Goal: Task Accomplishment & Management: Manage account settings

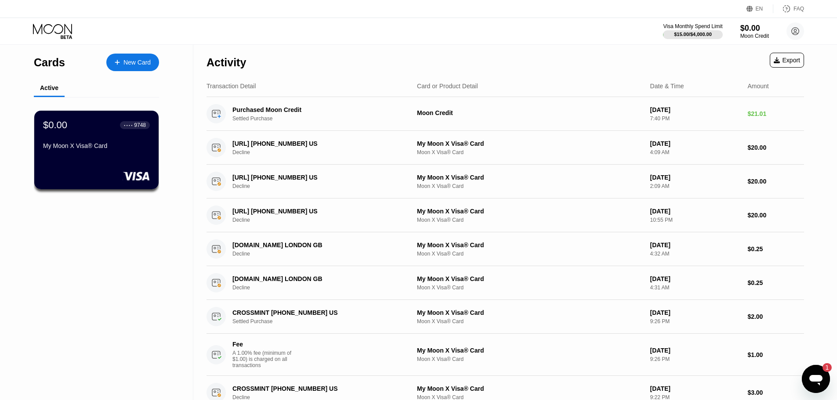
click at [124, 276] on div "Cards New Card Active $0.00 ● ● ● ● 9748 My Moon X Visa® Card" at bounding box center [96, 361] width 193 height 633
click at [91, 170] on div "$0.00 ● ● ● ● 9748 My Moon X Visa® Card" at bounding box center [97, 150] width 126 height 80
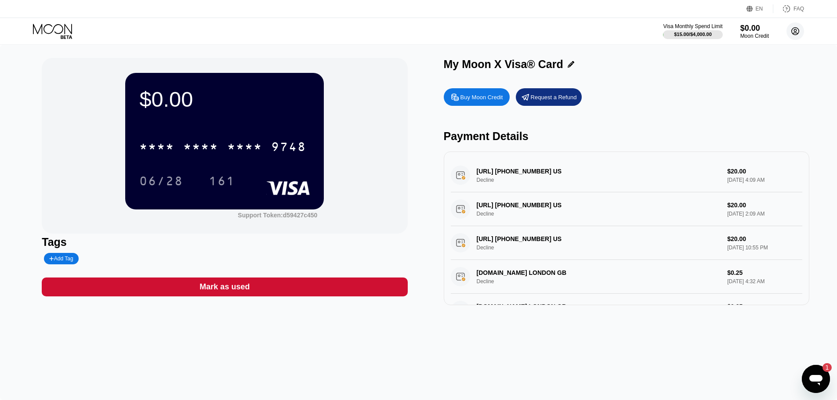
click at [800, 33] on circle at bounding box center [795, 31] width 18 height 18
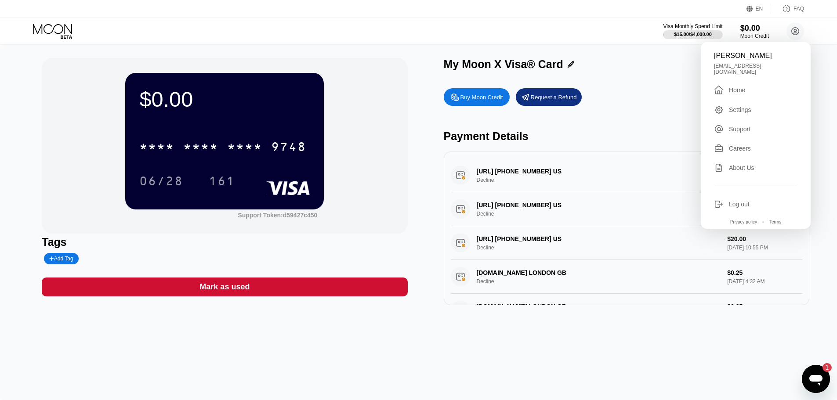
click at [363, 113] on div "$0.00 * * * * * * * * * * * * 9748 06/28 161 Support Token: d59427c450" at bounding box center [224, 146] width 365 height 176
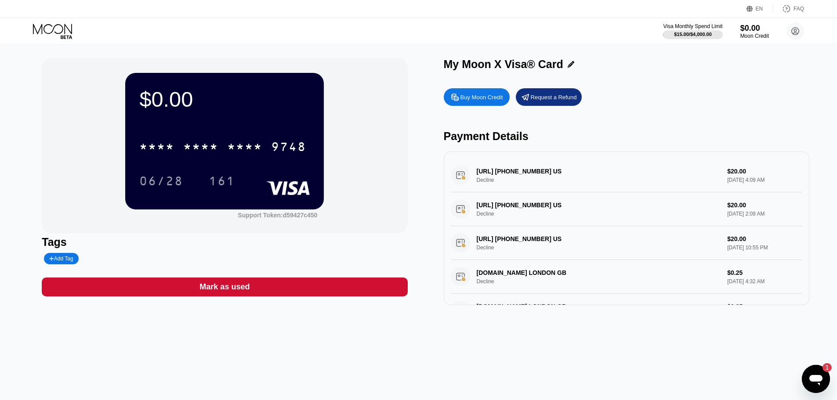
click at [59, 35] on icon at bounding box center [53, 31] width 41 height 15
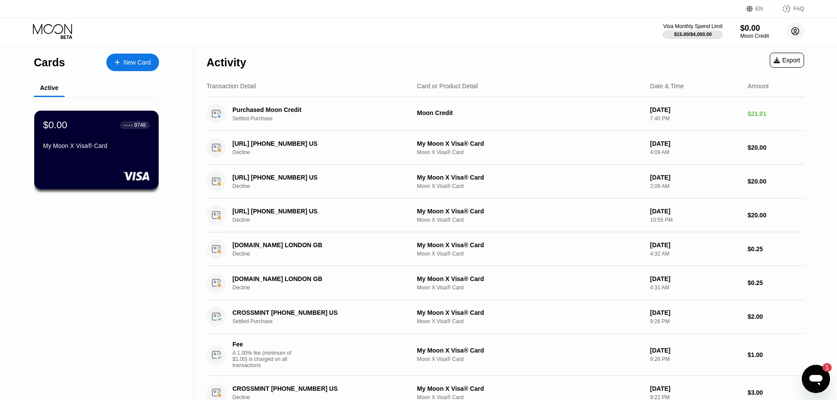
click at [796, 30] on icon at bounding box center [795, 31] width 5 height 5
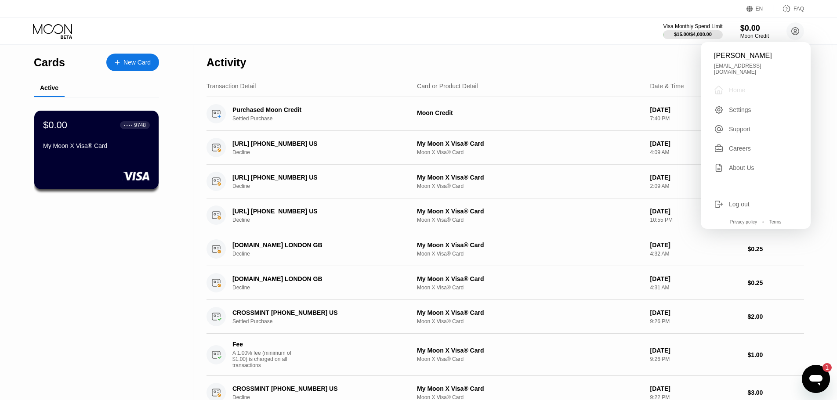
click at [736, 87] on div "Home" at bounding box center [737, 90] width 16 height 7
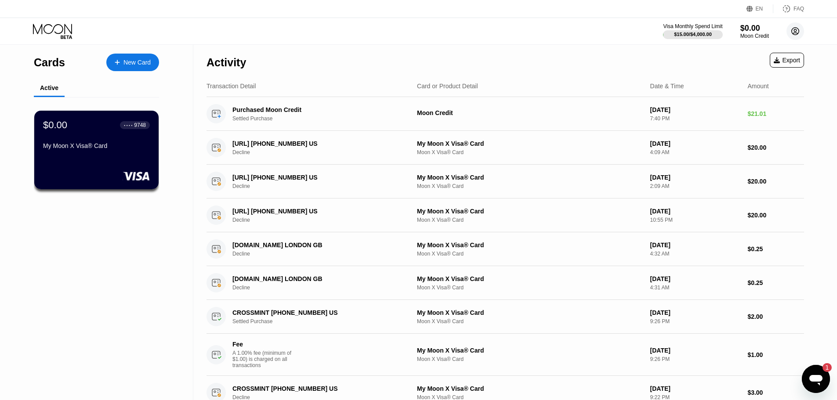
click at [795, 33] on icon at bounding box center [795, 31] width 5 height 5
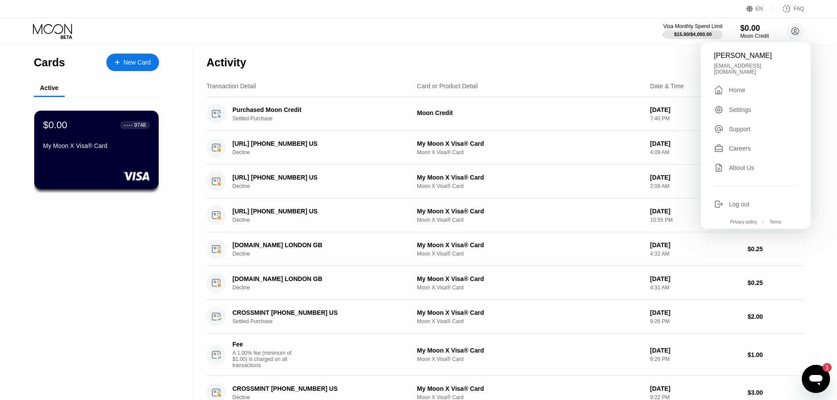
click at [825, 381] on div "Open messaging window, 1 unread message" at bounding box center [816, 379] width 26 height 26
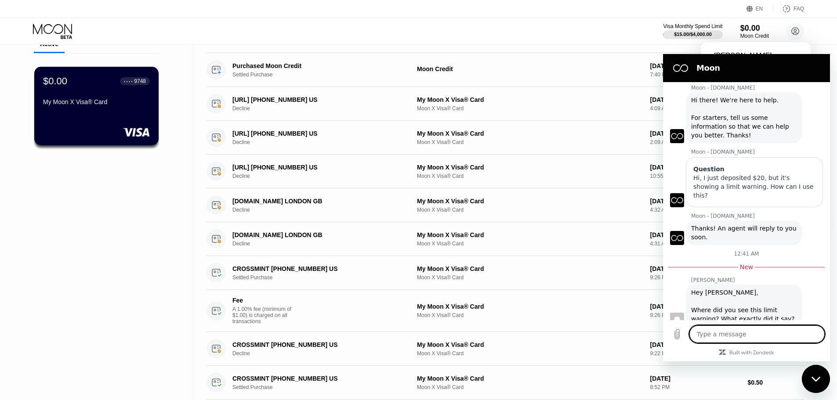
scroll to position [23, 0]
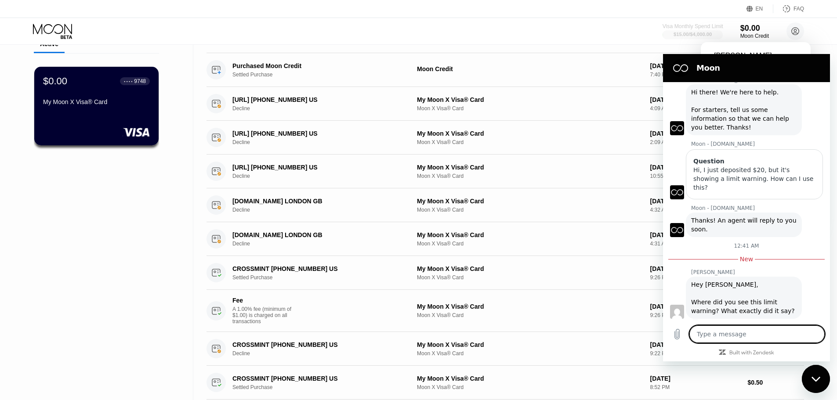
click at [687, 36] on div "$15.00 / $4,000.00" at bounding box center [692, 34] width 38 height 5
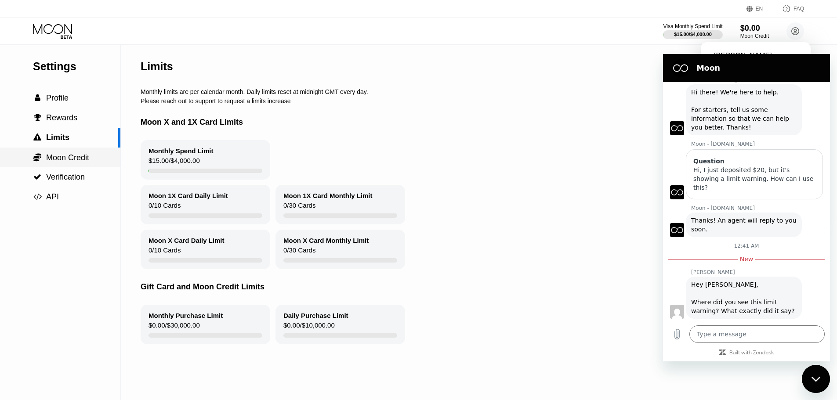
click at [68, 150] on div " Moon Credit" at bounding box center [60, 158] width 120 height 20
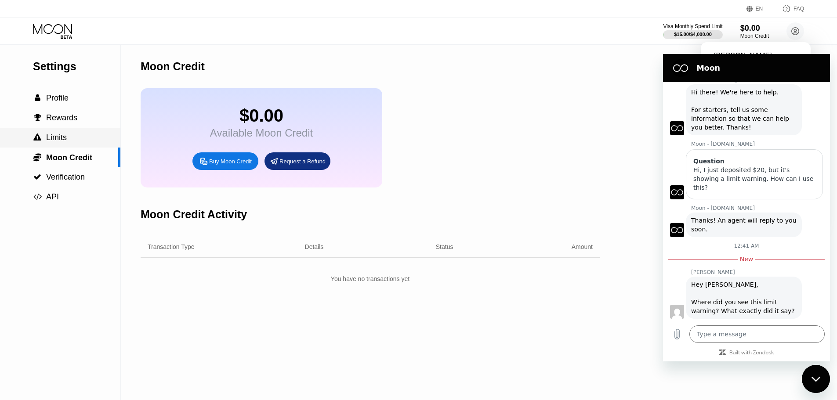
click at [69, 141] on div " Limits" at bounding box center [60, 137] width 120 height 9
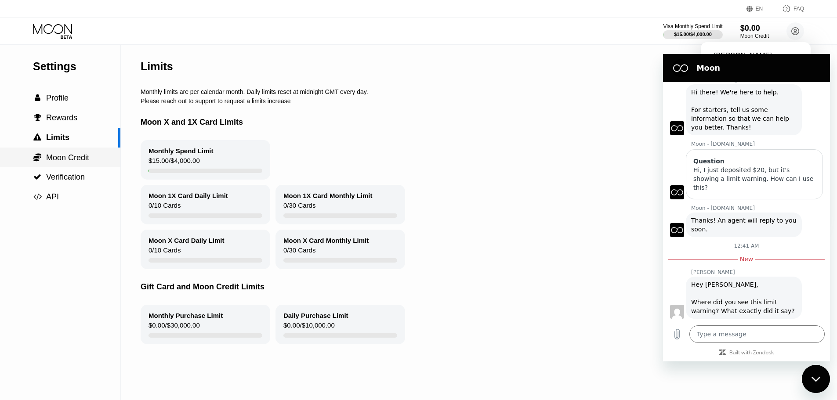
click at [68, 155] on span "Moon Credit" at bounding box center [67, 157] width 43 height 9
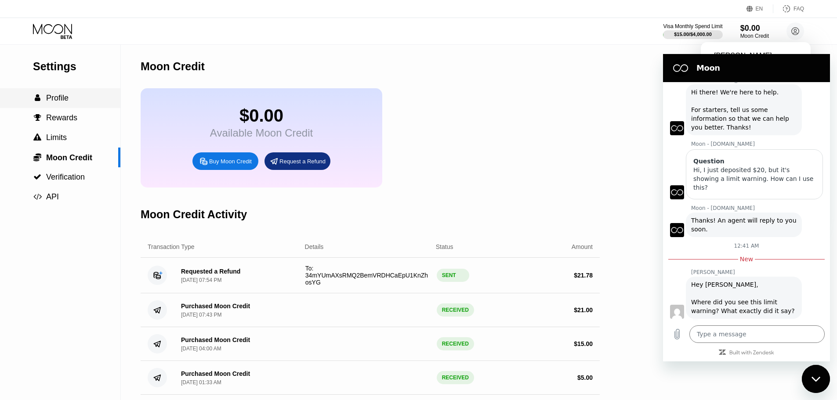
click at [69, 99] on div " Profile" at bounding box center [60, 98] width 120 height 9
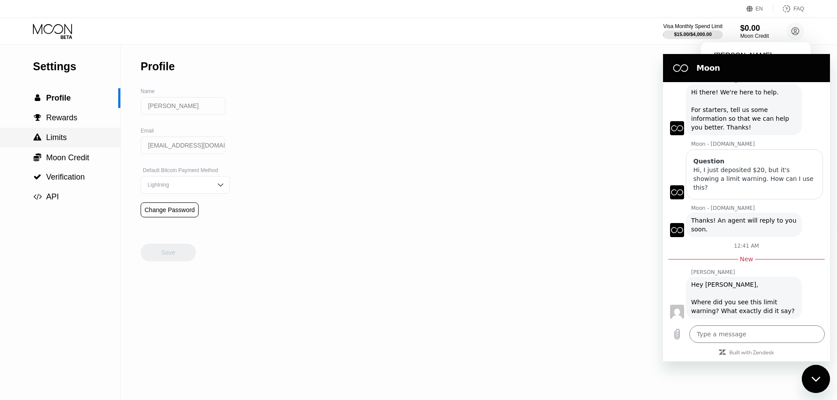
click at [62, 133] on div " Limits" at bounding box center [60, 138] width 120 height 20
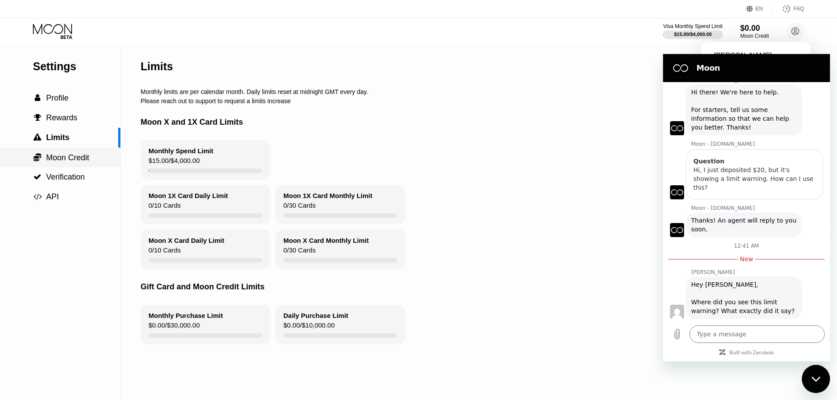
click at [63, 155] on span "Moon Credit" at bounding box center [67, 157] width 43 height 9
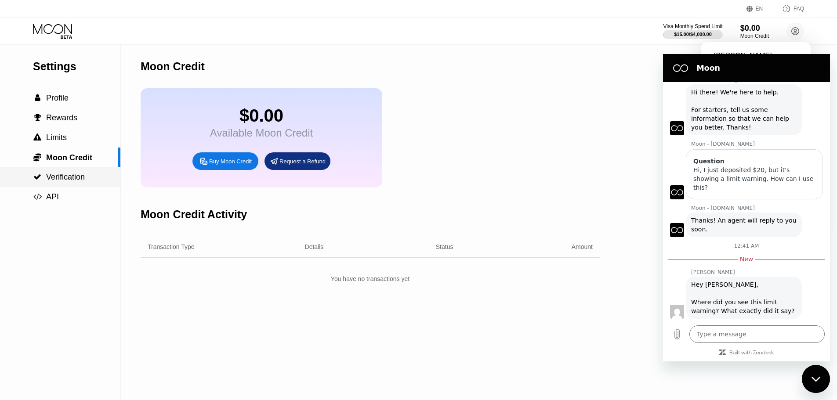
click at [63, 177] on span "Verification" at bounding box center [65, 177] width 39 height 9
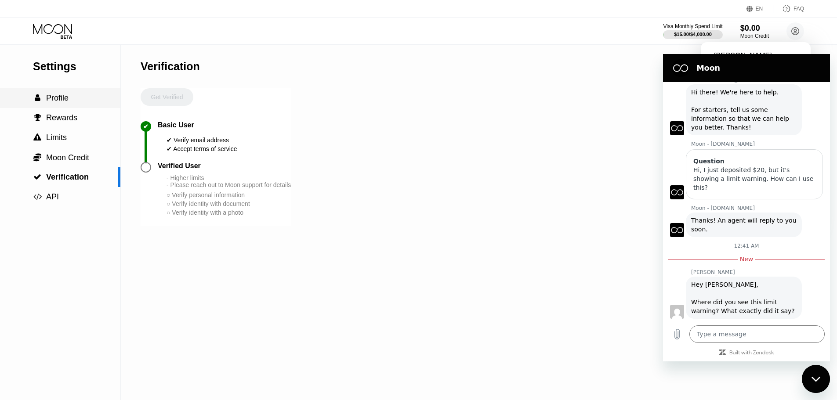
click at [72, 100] on div " Profile" at bounding box center [60, 98] width 120 height 9
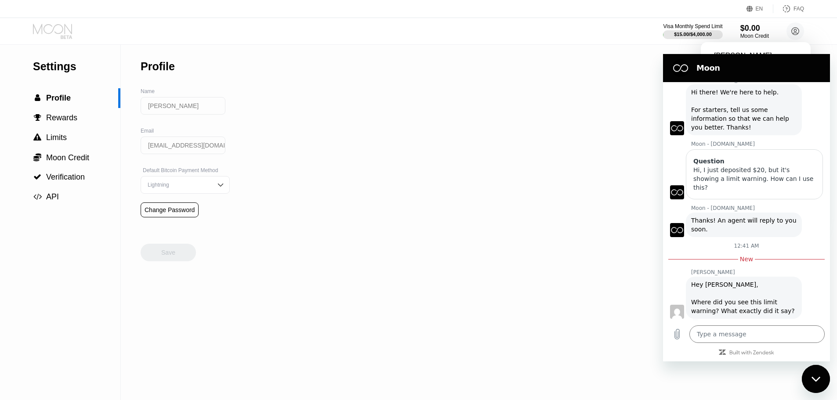
click at [65, 30] on icon at bounding box center [52, 29] width 39 height 10
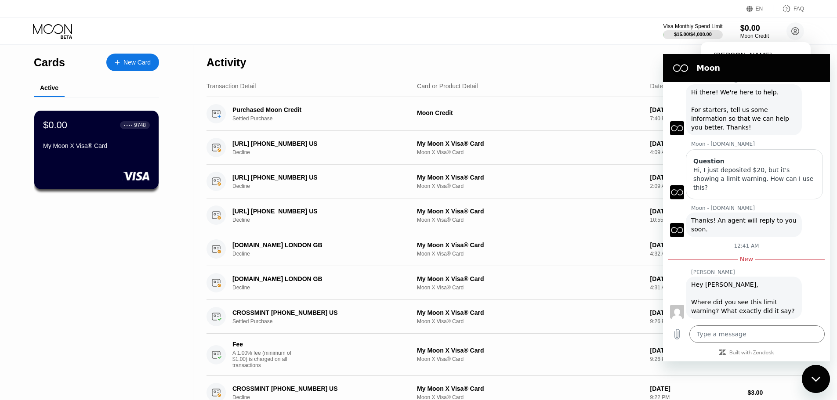
click at [817, 384] on div "Close messaging window" at bounding box center [816, 379] width 26 height 26
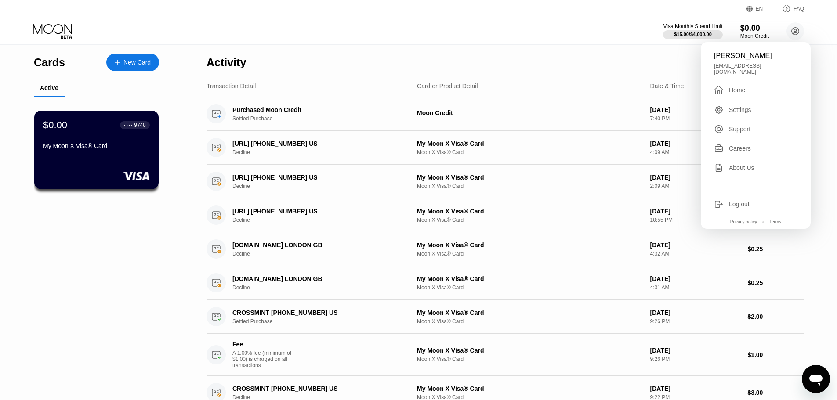
click at [90, 273] on div "Cards New Card Active $0.00 ● ● ● ● 9748 My Moon X Visa® Card" at bounding box center [96, 361] width 193 height 633
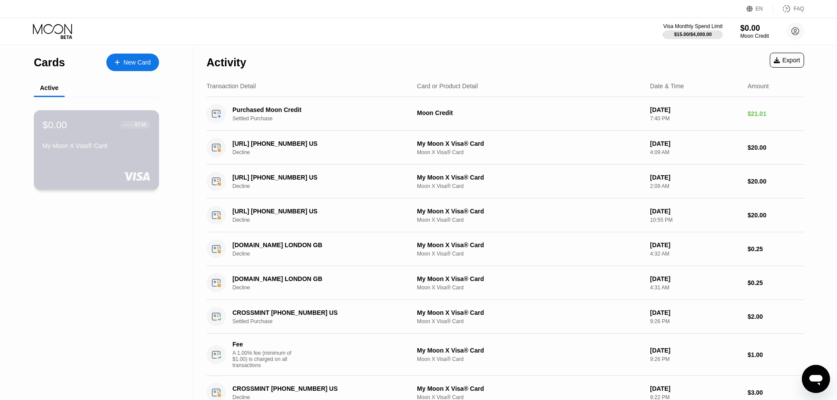
click at [90, 153] on div "My Moon X Visa® Card" at bounding box center [97, 147] width 108 height 11
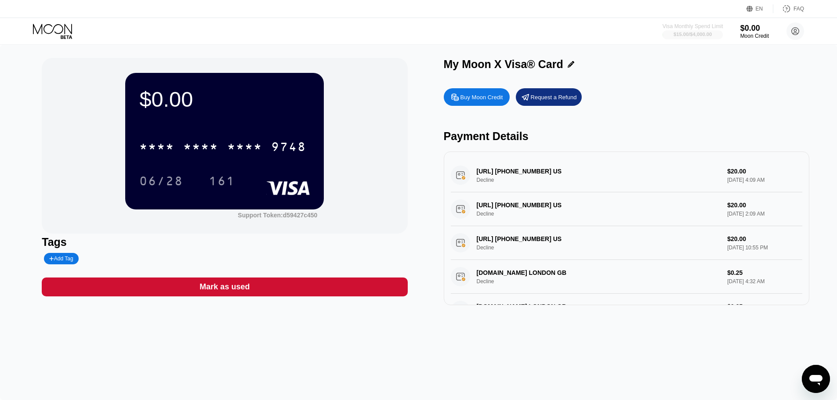
click at [676, 39] on div at bounding box center [692, 34] width 61 height 9
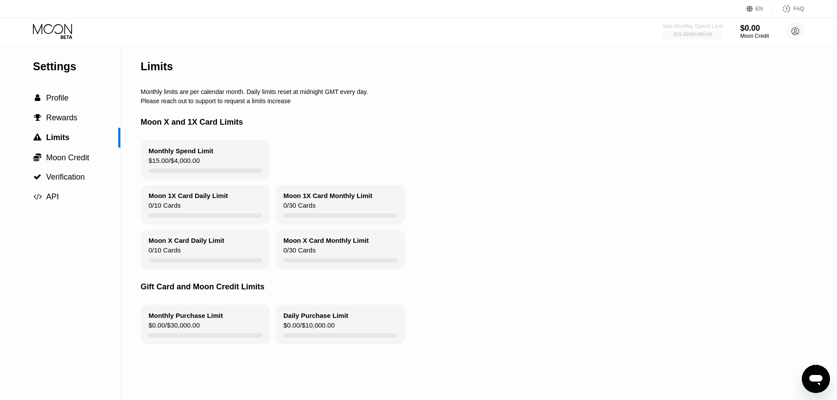
click at [685, 36] on div "$15.00 / $4,000.00" at bounding box center [692, 34] width 38 height 5
click at [69, 142] on span "Limits" at bounding box center [57, 137] width 23 height 9
click at [72, 141] on div " Limits" at bounding box center [59, 137] width 118 height 9
click at [61, 139] on span "Limits" at bounding box center [57, 137] width 23 height 9
click at [68, 36] on icon at bounding box center [66, 37] width 11 height 4
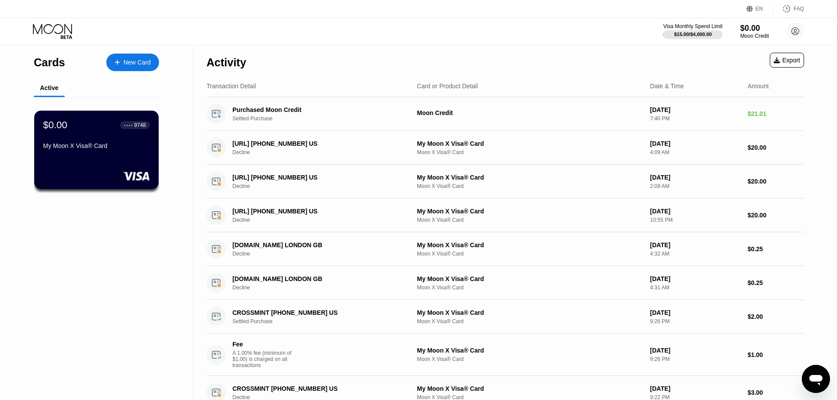
type textarea "x"
